Goal: Find specific page/section: Find specific page/section

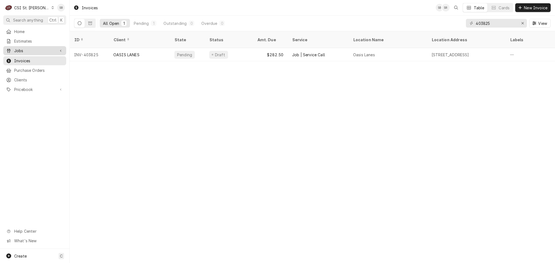
click at [42, 48] on span "Jobs" at bounding box center [34, 51] width 41 height 6
click at [41, 56] on link "Jobs" at bounding box center [34, 60] width 63 height 9
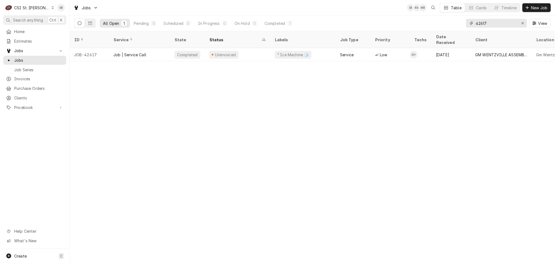
click at [483, 24] on input "42617" at bounding box center [496, 23] width 41 height 9
click at [486, 21] on input "42487" at bounding box center [496, 23] width 41 height 9
click at [489, 23] on input "42557" at bounding box center [496, 23] width 41 height 9
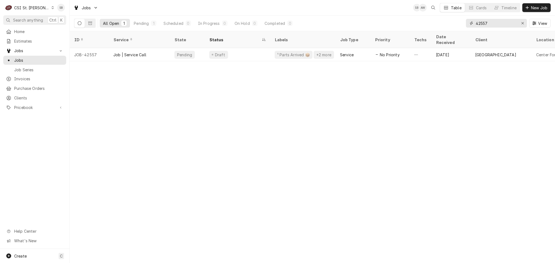
click at [489, 23] on input "42557" at bounding box center [496, 23] width 41 height 9
paste input "28"
type input "42528"
click at [282, 148] on div "ID Service State Status Labels Job Type Priority Techs Date Received Client Loc…" at bounding box center [313, 147] width 486 height 232
click at [282, 132] on div "ID Service State Status Labels Job Type Priority Techs Date Received Client Loc…" at bounding box center [313, 147] width 486 height 232
